Goal: Task Accomplishment & Management: Use online tool/utility

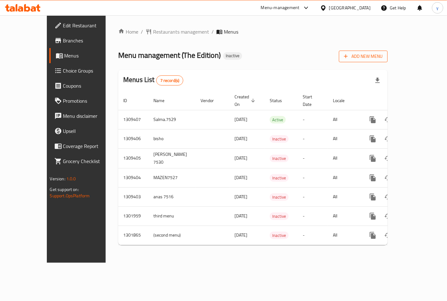
click at [349, 53] on icon "button" at bounding box center [346, 56] width 6 height 6
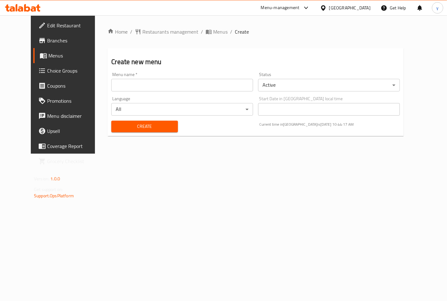
click at [231, 90] on input "text" at bounding box center [182, 85] width 142 height 13
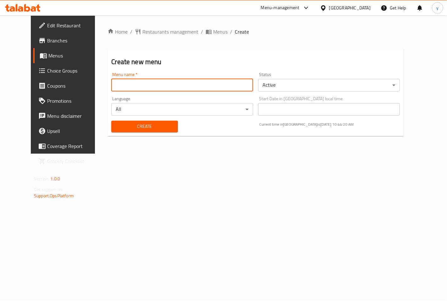
type input "youssef7518"
click at [157, 124] on span "Create" at bounding box center [144, 127] width 56 height 8
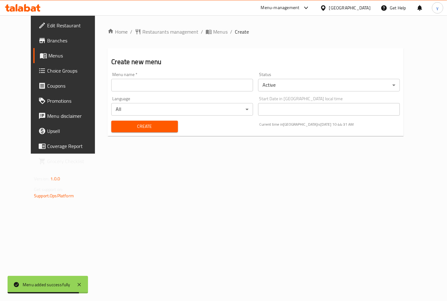
click at [33, 60] on link "Menus" at bounding box center [69, 55] width 72 height 15
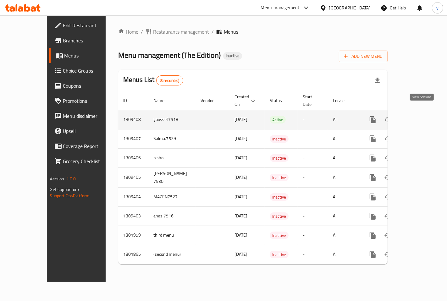
click at [422, 116] on icon "enhanced table" at bounding box center [418, 120] width 8 height 8
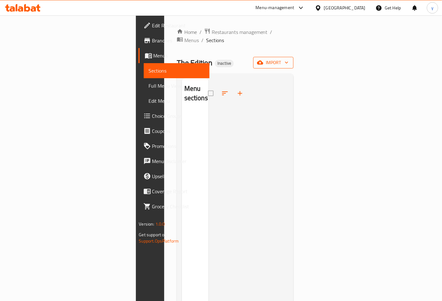
click at [288, 59] on span "import" at bounding box center [273, 63] width 30 height 8
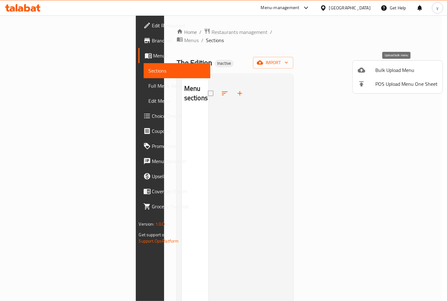
click at [406, 71] on span "Bulk Upload Menu" at bounding box center [406, 70] width 62 height 8
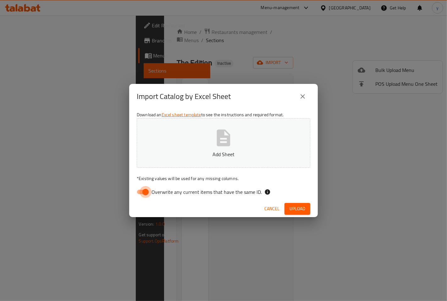
click at [146, 194] on input "Overwrite any current items that have the same ID." at bounding box center [146, 192] width 36 height 12
checkbox input "false"
click at [306, 96] on icon "close" at bounding box center [303, 97] width 8 height 8
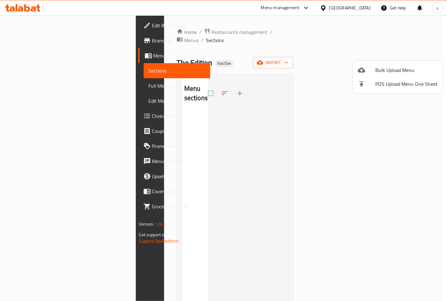
click at [426, 53] on div at bounding box center [223, 150] width 447 height 301
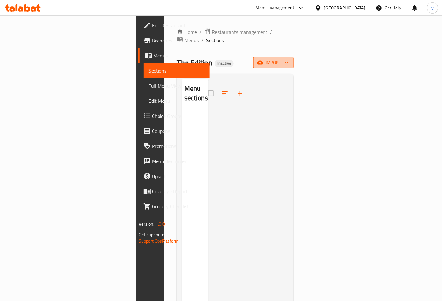
click at [288, 59] on span "import" at bounding box center [273, 63] width 30 height 8
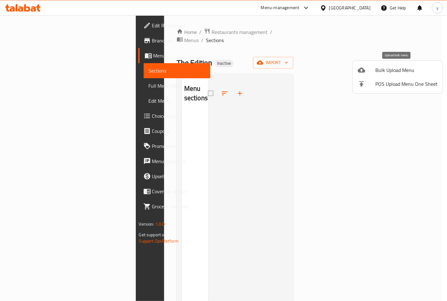
click at [406, 74] on span "Bulk Upload Menu" at bounding box center [406, 70] width 62 height 8
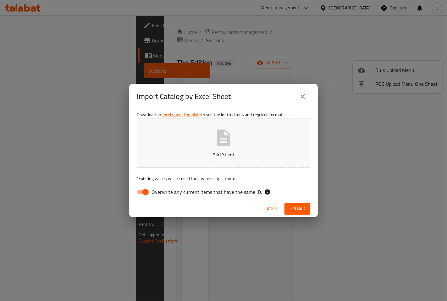
click at [142, 193] on input "Overwrite any current items that have the same ID." at bounding box center [146, 192] width 36 height 12
checkbox input "false"
click at [168, 143] on button "Add Sheet" at bounding box center [224, 143] width 174 height 50
click at [299, 208] on span "Upload" at bounding box center [298, 209] width 16 height 8
click at [301, 97] on icon "close" at bounding box center [303, 97] width 8 height 8
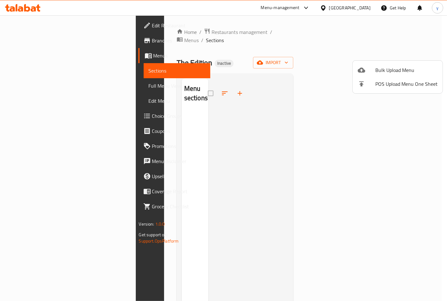
click at [28, 55] on div at bounding box center [223, 150] width 447 height 301
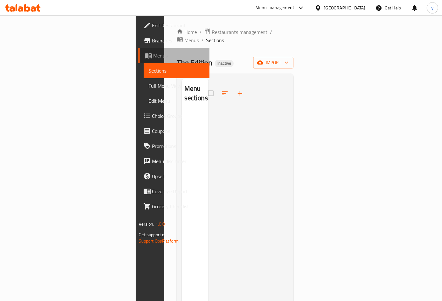
click at [153, 55] on span "Menus" at bounding box center [178, 56] width 51 height 8
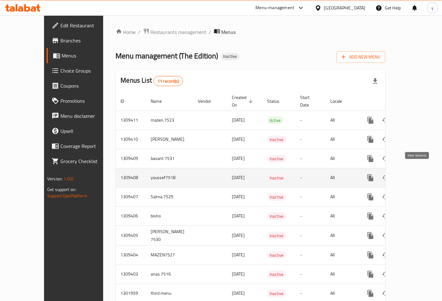
click at [414, 174] on icon "enhanced table" at bounding box center [416, 178] width 8 height 8
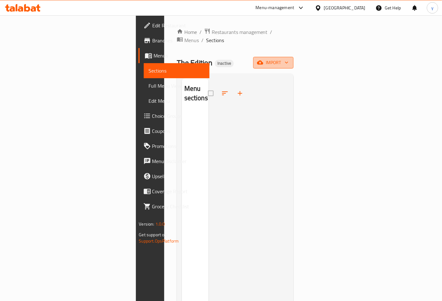
click at [288, 59] on span "import" at bounding box center [273, 63] width 30 height 8
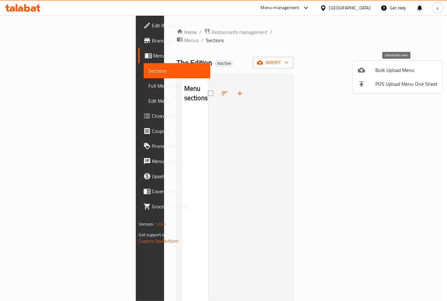
click at [405, 75] on li "Bulk Upload Menu" at bounding box center [398, 70] width 90 height 14
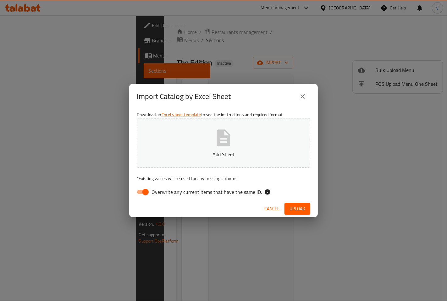
click at [150, 189] on input "Overwrite any current items that have the same ID." at bounding box center [146, 192] width 36 height 12
checkbox input "false"
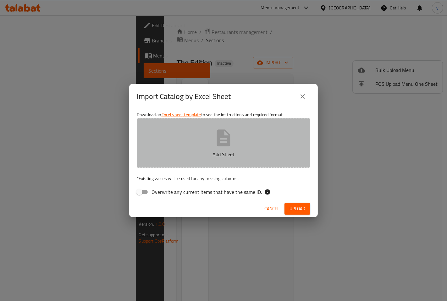
click at [182, 151] on p "Add Sheet" at bounding box center [223, 155] width 154 height 8
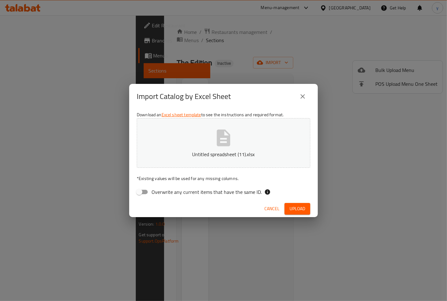
click at [297, 210] on span "Upload" at bounding box center [298, 209] width 16 height 8
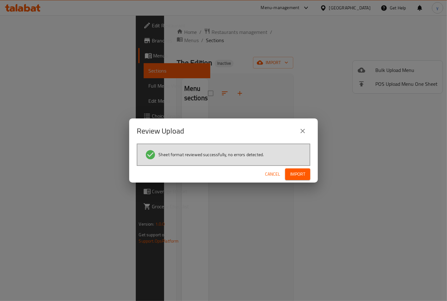
click at [298, 175] on span "Import" at bounding box center [297, 174] width 15 height 8
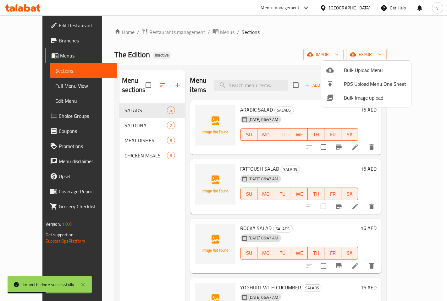
click at [33, 87] on div at bounding box center [223, 150] width 447 height 301
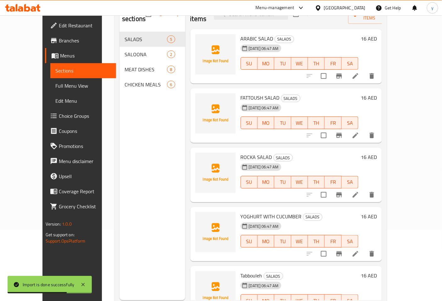
scroll to position [88, 0]
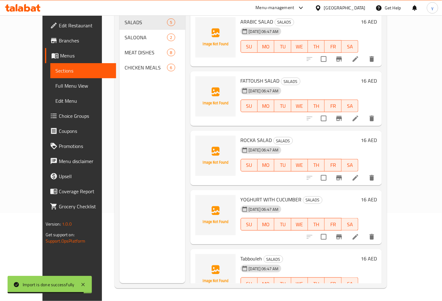
click at [55, 87] on span "Full Menu View" at bounding box center [83, 86] width 56 height 8
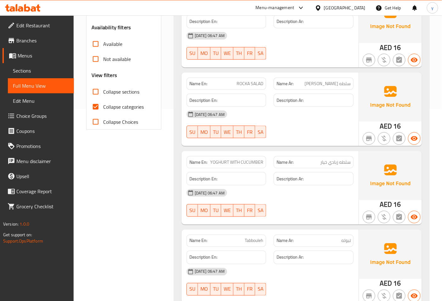
scroll to position [193, 0]
click at [96, 103] on input "Collapse categories" at bounding box center [95, 106] width 15 height 15
checkbox input "false"
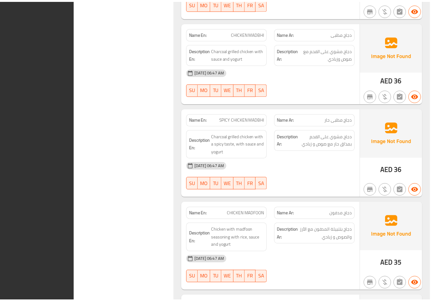
scroll to position [1766, 0]
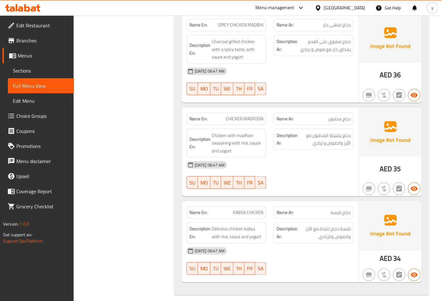
drag, startPoint x: 170, startPoint y: 46, endPoint x: 172, endPoint y: 41, distance: 5.0
click at [27, 40] on span "Branches" at bounding box center [42, 41] width 52 height 8
